Goal: Task Accomplishment & Management: Manage account settings

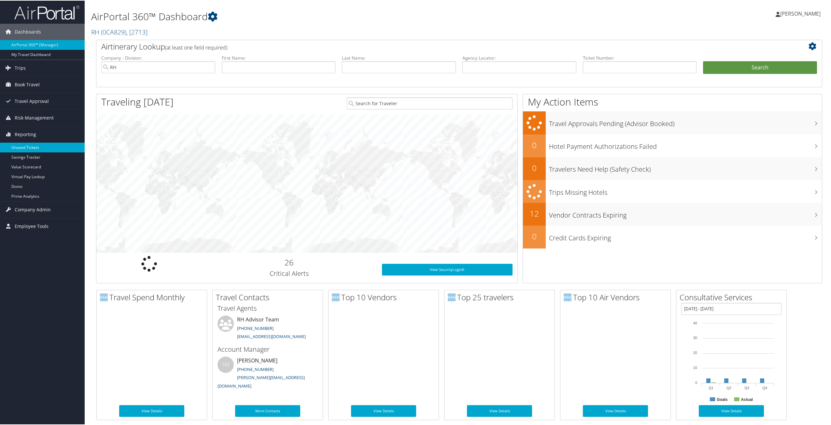
click at [15, 145] on link "Unused Tickets" at bounding box center [42, 147] width 85 height 10
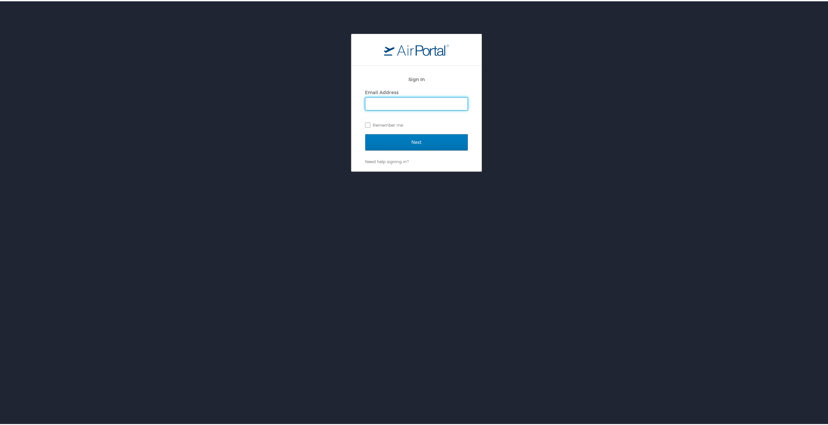
type input "kmcginnis@rh.com"
click at [384, 122] on label "Remember me" at bounding box center [416, 124] width 103 height 10
click at [369, 122] on input "Remember me" at bounding box center [367, 123] width 4 height 4
checkbox input "true"
click at [405, 141] on input "Next" at bounding box center [416, 141] width 103 height 16
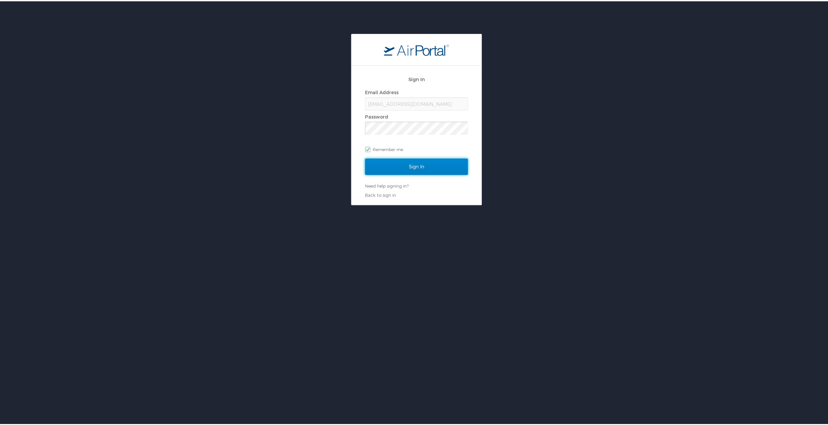
click at [415, 161] on input "Sign In" at bounding box center [416, 165] width 103 height 16
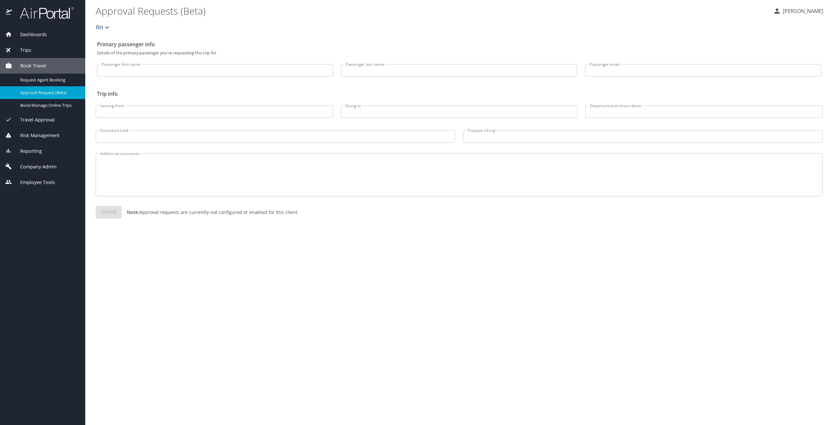
click at [41, 153] on span "Reporting" at bounding box center [27, 150] width 30 height 7
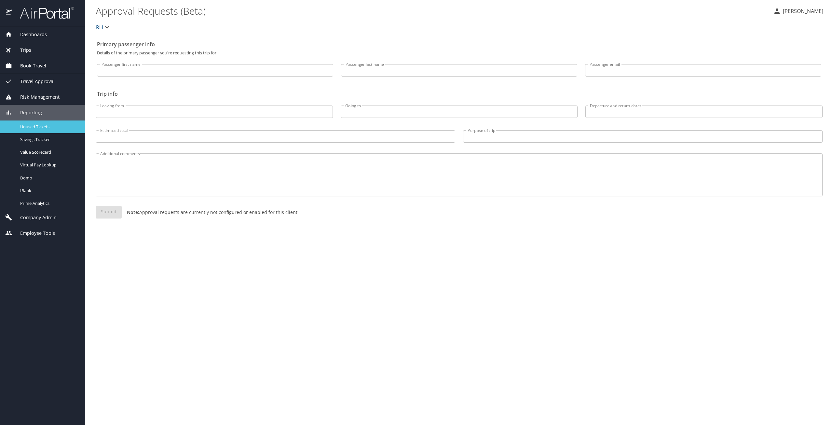
click at [35, 127] on span "Unused Tickets" at bounding box center [48, 127] width 57 height 6
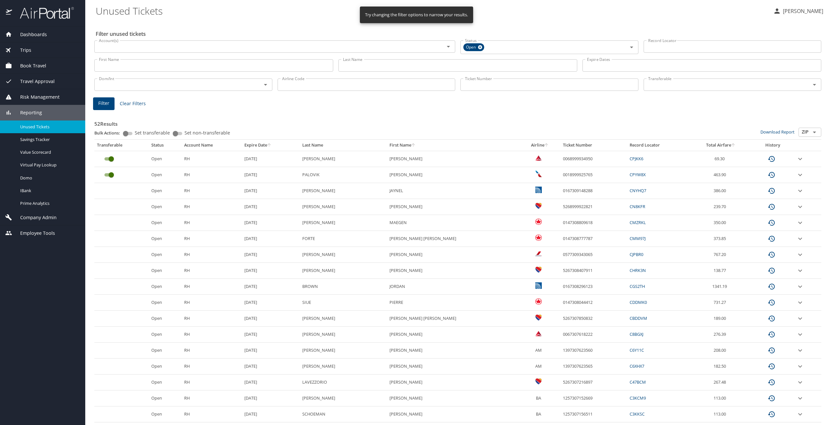
scroll to position [142, 0]
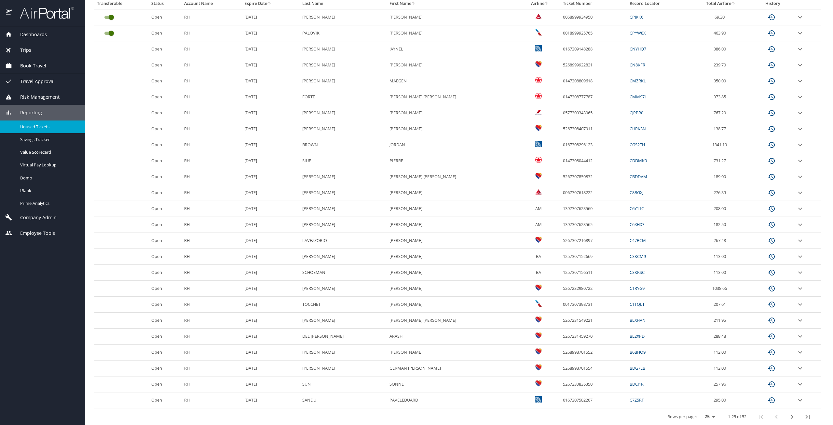
click at [703, 412] on select "25 50 100" at bounding box center [709, 417] width 18 height 10
select select "100"
click at [700, 412] on select "25 50 100" at bounding box center [709, 417] width 18 height 10
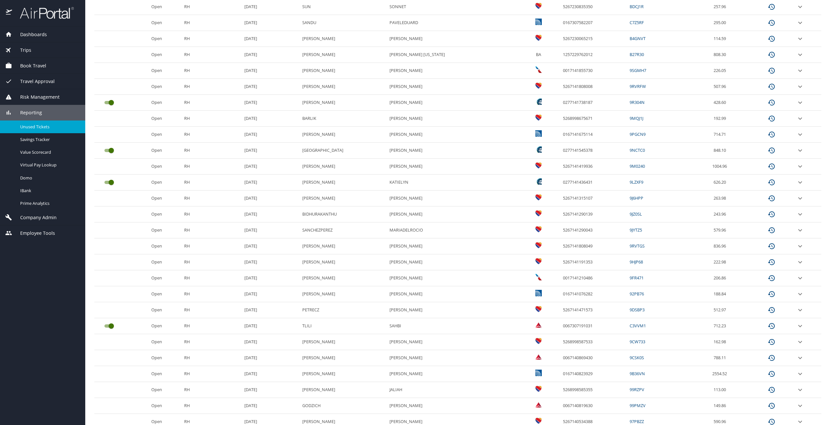
scroll to position [569, 0]
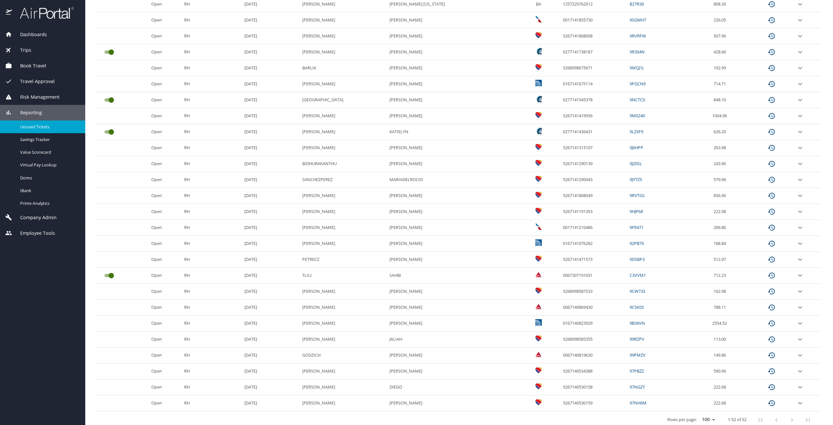
drag, startPoint x: 295, startPoint y: 121, endPoint x: 316, endPoint y: 112, distance: 23.0
click at [218, 193] on td "RH" at bounding box center [212, 196] width 60 height 16
click at [220, 196] on td "RH" at bounding box center [212, 196] width 60 height 16
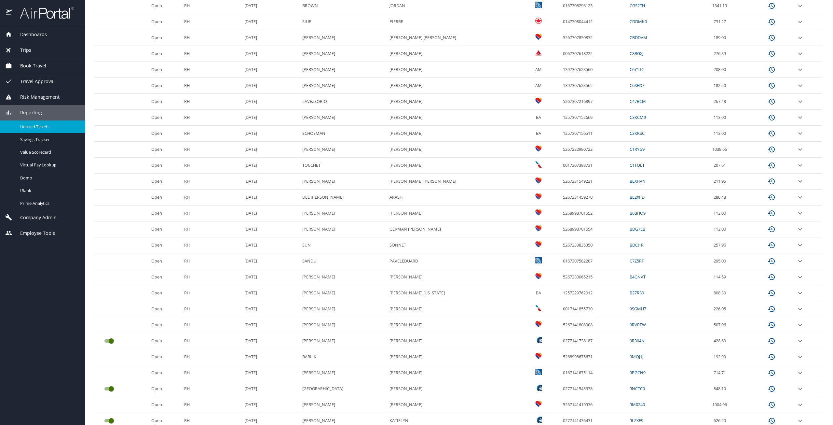
scroll to position [0, 0]
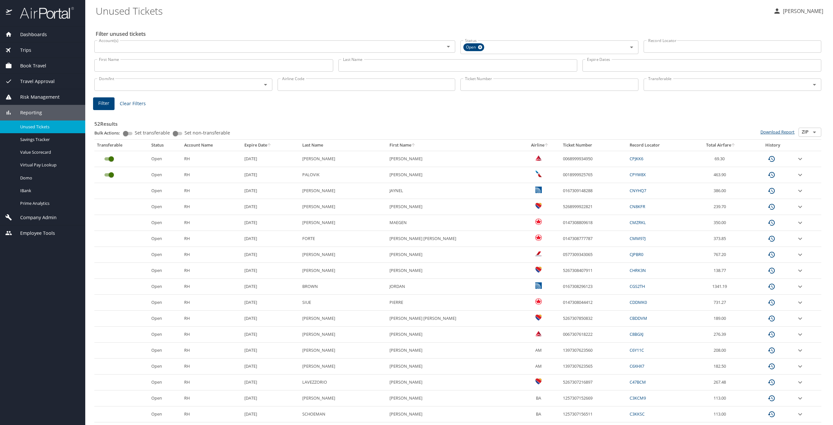
click at [784, 132] on link "Download Report" at bounding box center [778, 132] width 34 height 6
